Goal: Task Accomplishment & Management: Manage account settings

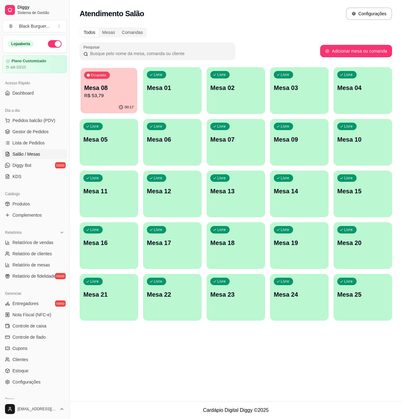
click at [111, 87] on p "Mesa 08" at bounding box center [109, 88] width 50 height 8
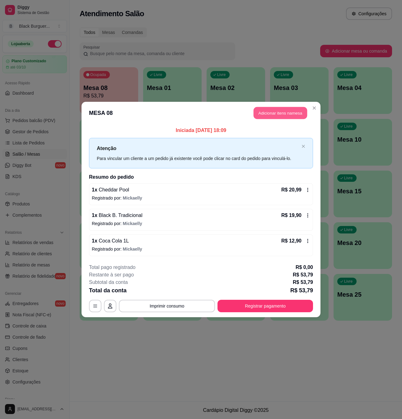
click at [266, 110] on button "Adicionar itens na mesa" at bounding box center [281, 113] width 54 height 12
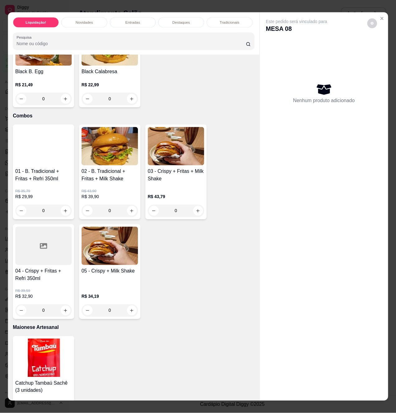
scroll to position [1162, 0]
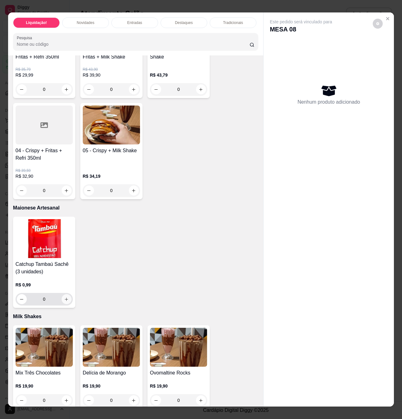
click at [65, 300] on button "increase-product-quantity" at bounding box center [67, 299] width 10 height 10
type input "1"
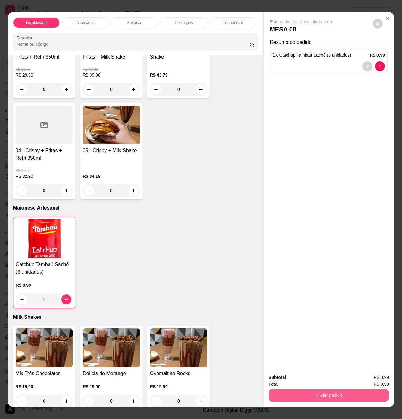
click at [330, 395] on button "Enviar pedido" at bounding box center [329, 395] width 120 height 12
click at [315, 375] on button "Não registrar e enviar pedido" at bounding box center [307, 377] width 65 height 12
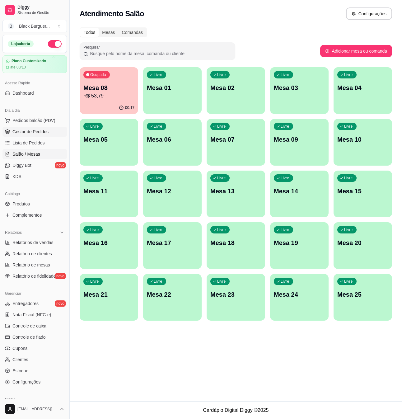
click at [44, 133] on span "Gestor de Pedidos" at bounding box center [30, 132] width 36 height 6
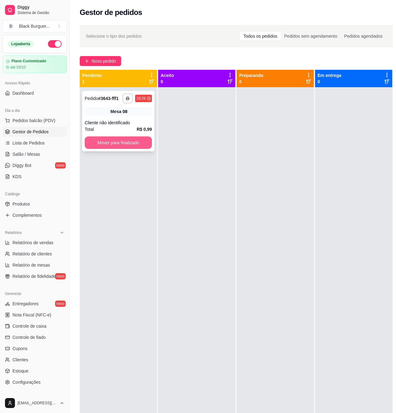
click at [122, 145] on button "Mover para finalizado" at bounding box center [118, 142] width 67 height 12
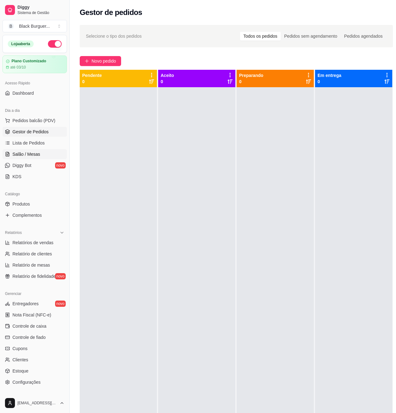
click at [46, 154] on link "Salão / Mesas" at bounding box center [34, 154] width 64 height 10
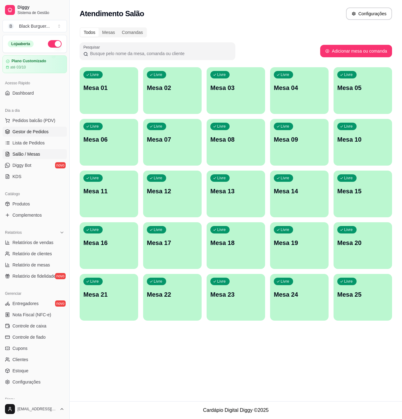
click at [45, 127] on link "Gestor de Pedidos" at bounding box center [34, 132] width 64 height 10
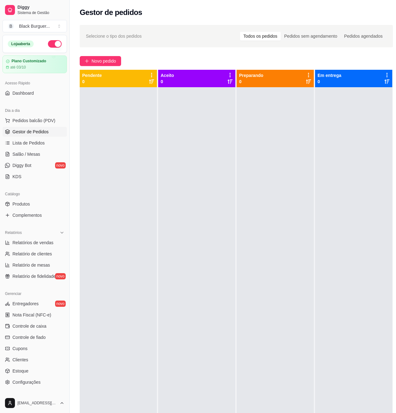
click at [44, 133] on span "Gestor de Pedidos" at bounding box center [30, 132] width 36 height 6
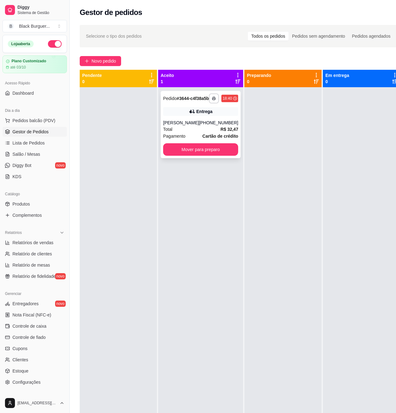
click at [182, 126] on div "[PERSON_NAME]" at bounding box center [181, 123] width 36 height 6
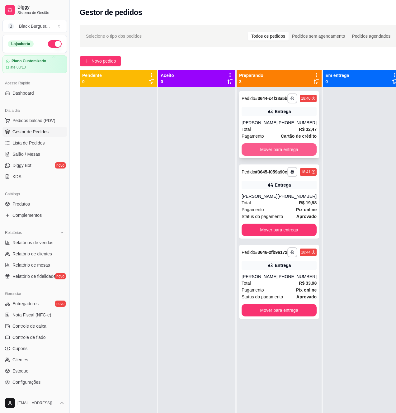
click at [301, 154] on button "Mover para entrega" at bounding box center [279, 149] width 75 height 12
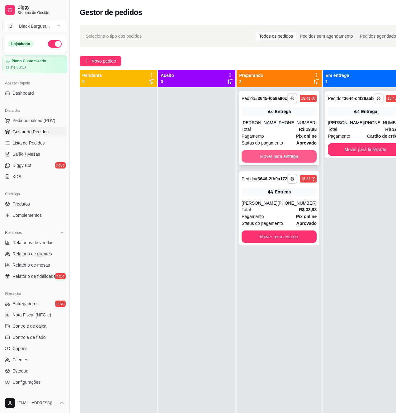
click at [298, 163] on button "Mover para entrega" at bounding box center [279, 156] width 75 height 12
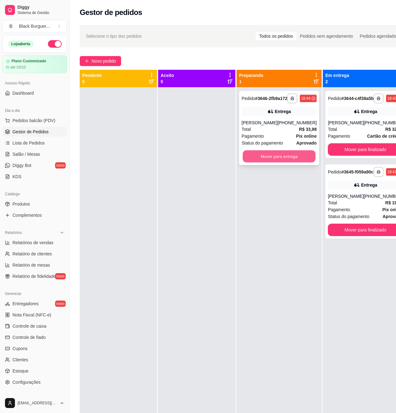
click at [295, 163] on button "Mover para entrega" at bounding box center [279, 156] width 73 height 12
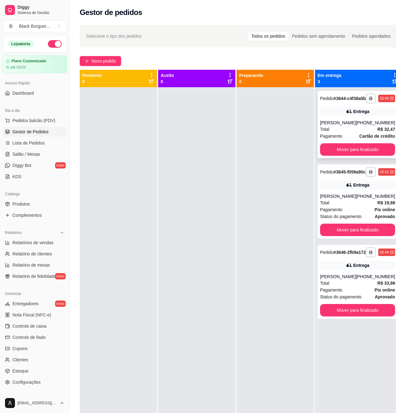
click at [334, 126] on div "[PERSON_NAME]" at bounding box center [338, 123] width 36 height 6
click at [358, 125] on div "[PHONE_NUMBER]" at bounding box center [375, 123] width 39 height 6
click at [358, 133] on div "Total R$ 32,47" at bounding box center [357, 129] width 75 height 7
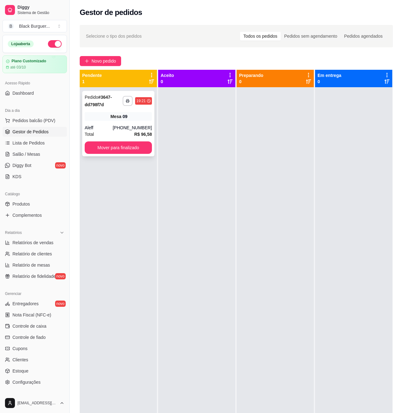
click at [127, 120] on div "09" at bounding box center [125, 116] width 5 height 6
click at [111, 127] on div "Aleff" at bounding box center [99, 128] width 28 height 6
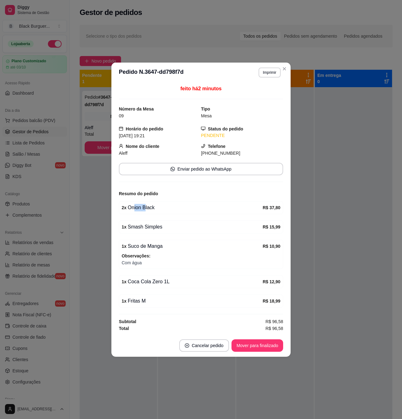
drag, startPoint x: 133, startPoint y: 204, endPoint x: 146, endPoint y: 206, distance: 12.6
click at [145, 206] on div "2 x Onion Black" at bounding box center [192, 207] width 141 height 7
click at [146, 206] on div "2 x Onion Black" at bounding box center [192, 207] width 141 height 7
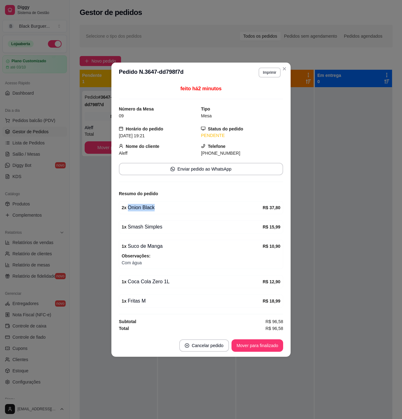
click at [146, 206] on div "2 x Onion Black" at bounding box center [192, 207] width 141 height 7
click at [145, 206] on div "2 x Onion Black" at bounding box center [192, 207] width 141 height 7
drag, startPoint x: 140, startPoint y: 245, endPoint x: 151, endPoint y: 247, distance: 11.4
click at [151, 247] on div "1 x Suco de Manga" at bounding box center [192, 246] width 141 height 7
click at [152, 247] on div "1 x Suco de Manga" at bounding box center [192, 246] width 141 height 7
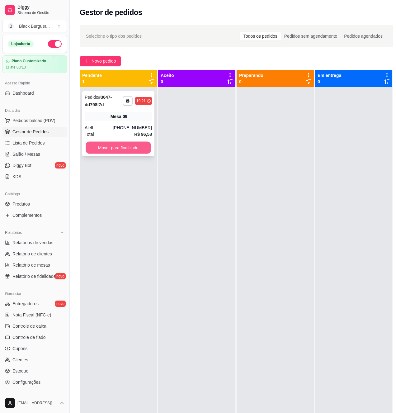
click at [141, 147] on button "Mover para finalizado" at bounding box center [118, 148] width 65 height 12
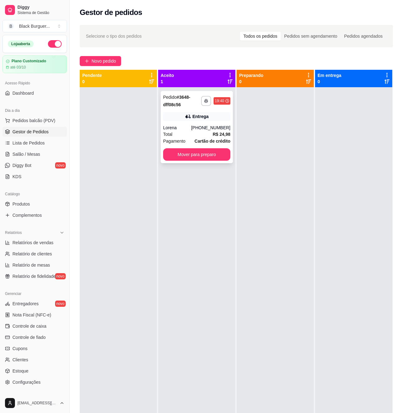
click at [215, 134] on strong "R$ 24,98" at bounding box center [222, 134] width 18 height 5
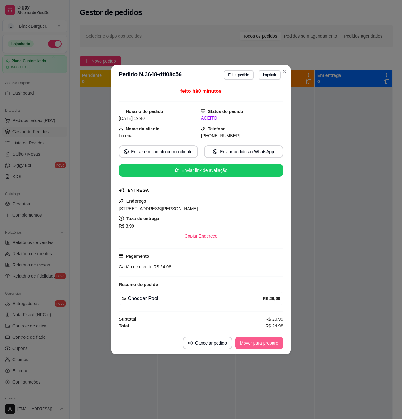
click at [273, 344] on button "Mover para preparo" at bounding box center [259, 343] width 48 height 12
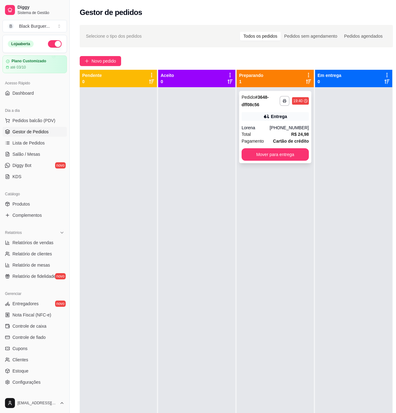
click at [291, 127] on div "[PHONE_NUMBER]" at bounding box center [289, 128] width 39 height 6
click at [286, 135] on div "Total R$ 24,98" at bounding box center [275, 134] width 67 height 7
click at [294, 125] on div "[PHONE_NUMBER]" at bounding box center [289, 128] width 39 height 6
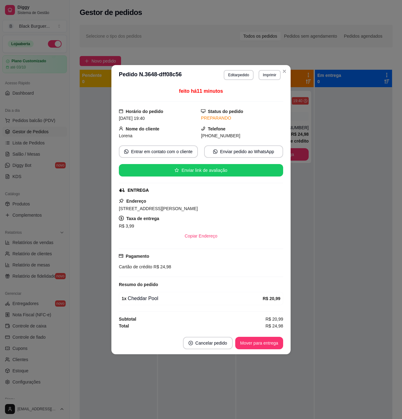
click at [270, 301] on strong "R$ 20,99" at bounding box center [272, 298] width 18 height 5
click at [273, 301] on strong "R$ 20,99" at bounding box center [272, 298] width 18 height 5
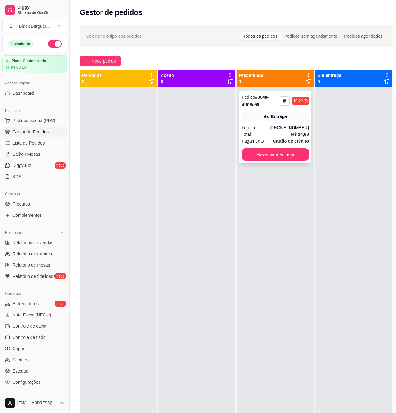
click at [283, 132] on div "Total R$ 24,98" at bounding box center [275, 134] width 67 height 7
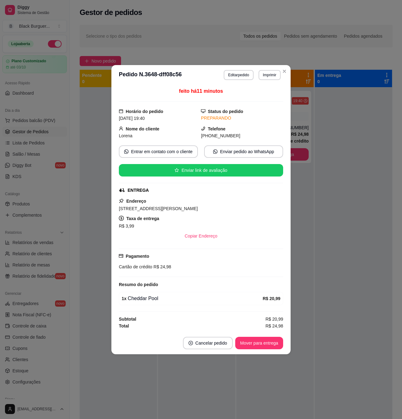
click at [166, 265] on span "R$ 24,98" at bounding box center [161, 266] width 19 height 5
click at [173, 267] on div "Cartão de crédito R$ 24,98" at bounding box center [201, 266] width 164 height 7
click at [164, 267] on span "R$ 24,98" at bounding box center [161, 266] width 19 height 5
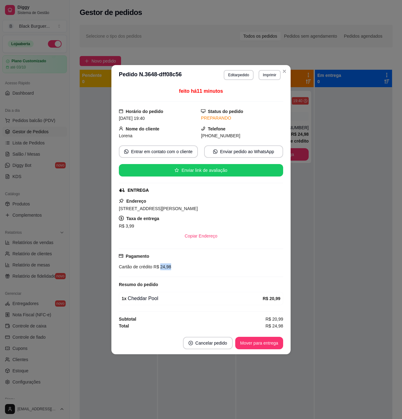
click at [164, 267] on span "R$ 24,98" at bounding box center [161, 266] width 19 height 5
click at [165, 267] on span "R$ 24,98" at bounding box center [161, 266] width 19 height 5
click at [172, 267] on div "Cartão de crédito R$ 24,98" at bounding box center [201, 266] width 164 height 7
click at [172, 265] on div "Cartão de crédito R$ 24,98" at bounding box center [201, 266] width 164 height 7
click at [166, 263] on div "Pagamento Cartão de crédito R$ 24,98" at bounding box center [201, 261] width 164 height 17
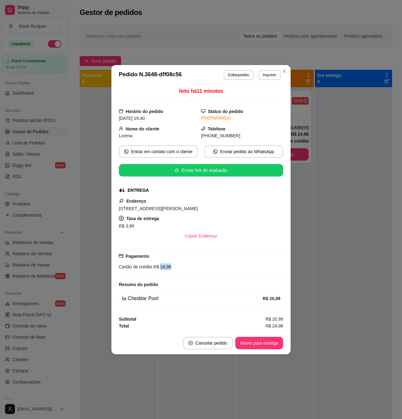
click at [166, 263] on div "Pagamento Cartão de crédito R$ 24,98" at bounding box center [201, 261] width 164 height 17
click at [167, 263] on div "Pagamento Cartão de crédito R$ 24,98" at bounding box center [201, 261] width 164 height 17
click at [168, 266] on span "R$ 24,98" at bounding box center [161, 266] width 19 height 5
click at [169, 268] on span "R$ 24,98" at bounding box center [161, 266] width 19 height 5
click at [164, 268] on span "R$ 24,98" at bounding box center [161, 266] width 19 height 5
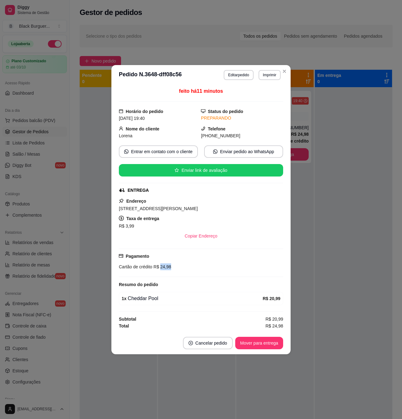
click at [164, 268] on span "R$ 24,98" at bounding box center [161, 266] width 19 height 5
click at [221, 264] on div "Cartão de crédito R$ 24,98" at bounding box center [201, 266] width 164 height 7
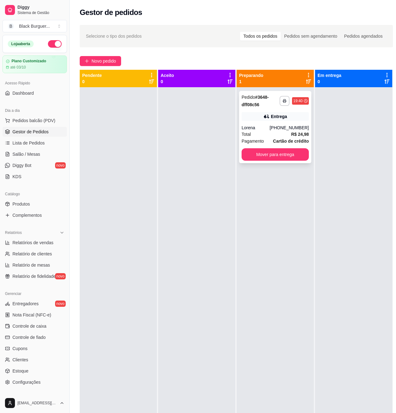
click at [305, 127] on div "[PHONE_NUMBER]" at bounding box center [289, 128] width 39 height 6
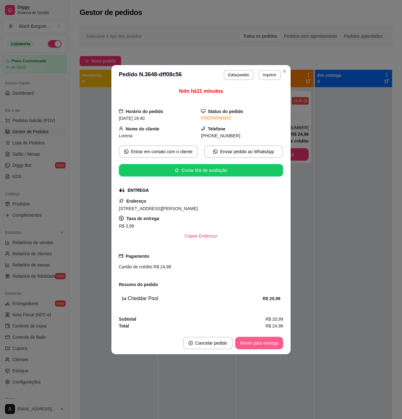
click at [261, 345] on button "Mover para entrega" at bounding box center [259, 343] width 48 height 12
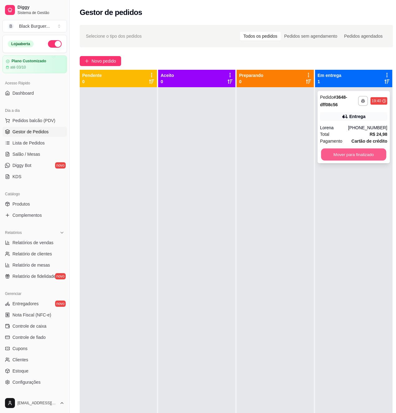
click at [367, 152] on button "Mover para finalizado" at bounding box center [353, 155] width 65 height 12
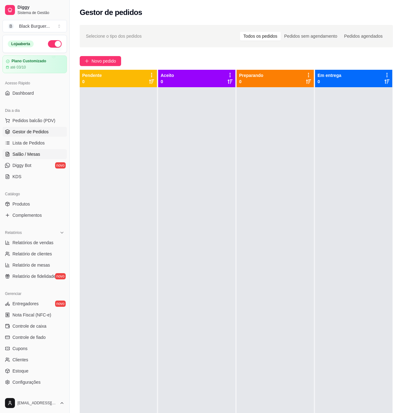
click at [36, 154] on span "Salão / Mesas" at bounding box center [26, 154] width 28 height 6
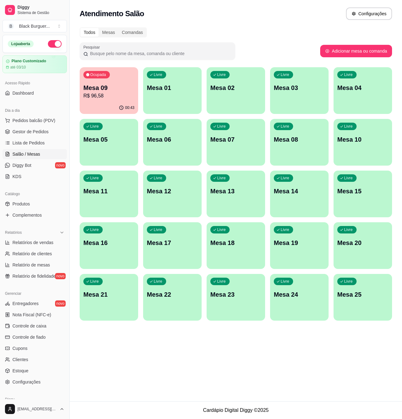
click at [126, 98] on div "Ocupada Mesa 09 R$ 96,58" at bounding box center [109, 84] width 59 height 35
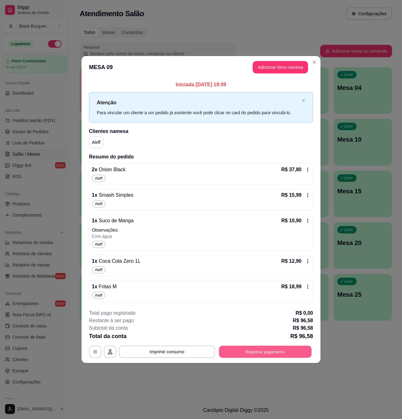
click at [253, 353] on button "Registrar pagamento" at bounding box center [265, 352] width 93 height 12
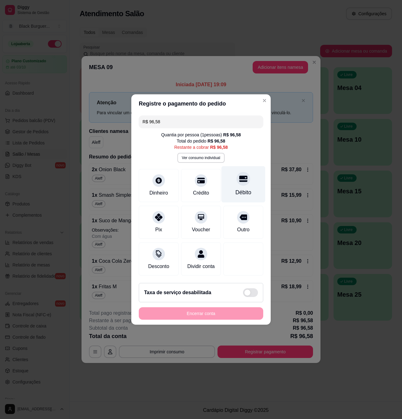
click at [250, 182] on div "Débito" at bounding box center [244, 184] width 44 height 36
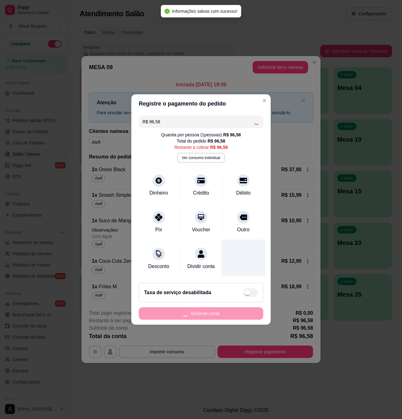
type input "R$ 0,00"
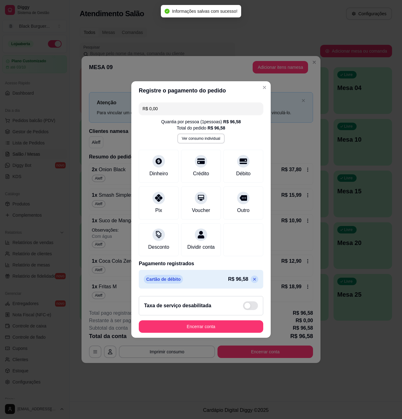
click at [236, 338] on footer "Taxa de serviço desabilitada Encerrar conta" at bounding box center [200, 314] width 139 height 47
click at [236, 329] on button "Encerrar conta" at bounding box center [201, 327] width 121 height 12
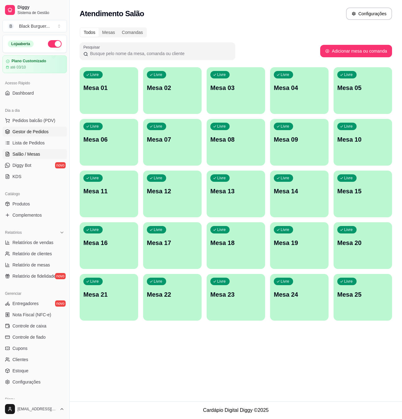
click at [26, 131] on span "Gestor de Pedidos" at bounding box center [30, 132] width 36 height 6
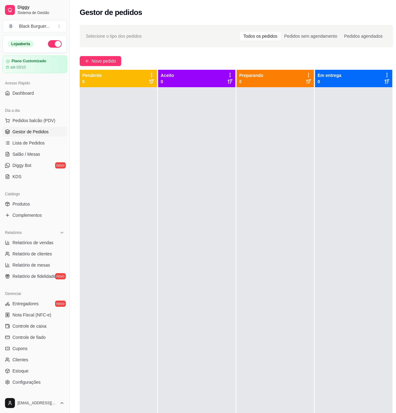
click at [146, 174] on div at bounding box center [118, 293] width 77 height 413
click at [81, 148] on div at bounding box center [118, 293] width 77 height 413
